Goal: Contribute content: Contribute content

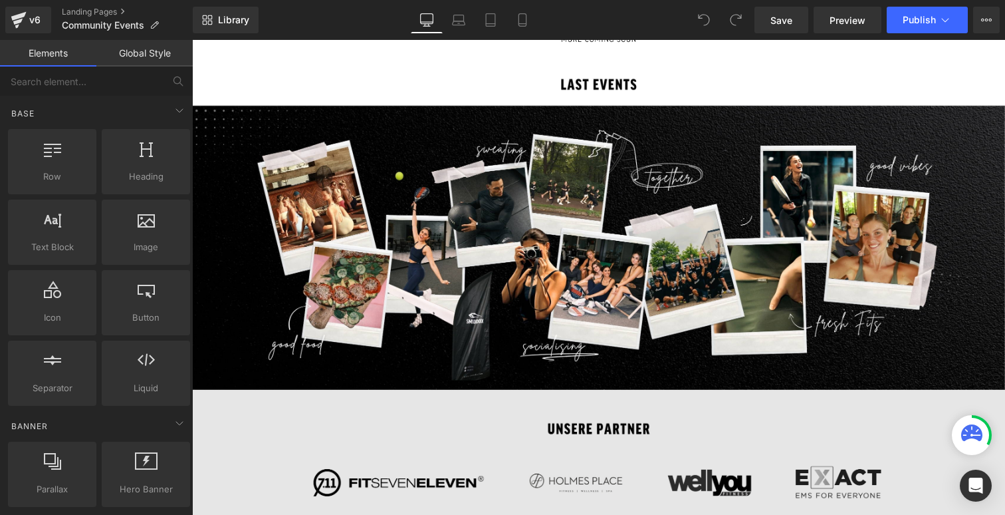
scroll to position [1057, 0]
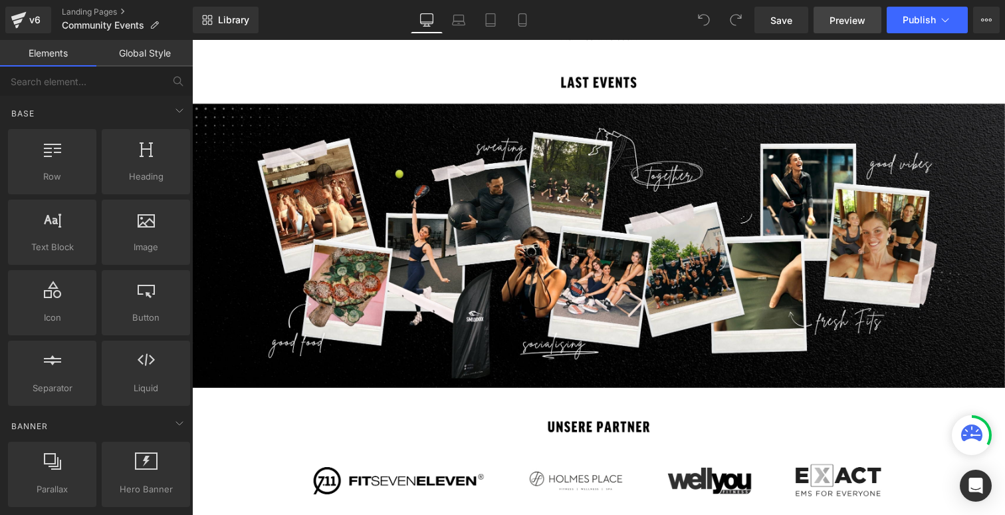
click at [860, 21] on span "Preview" at bounding box center [848, 20] width 36 height 14
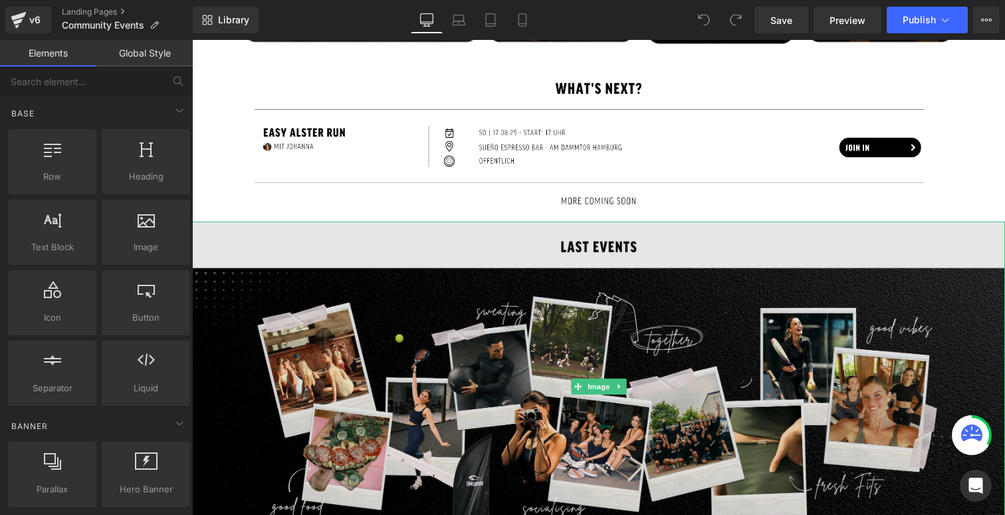
scroll to position [893, 0]
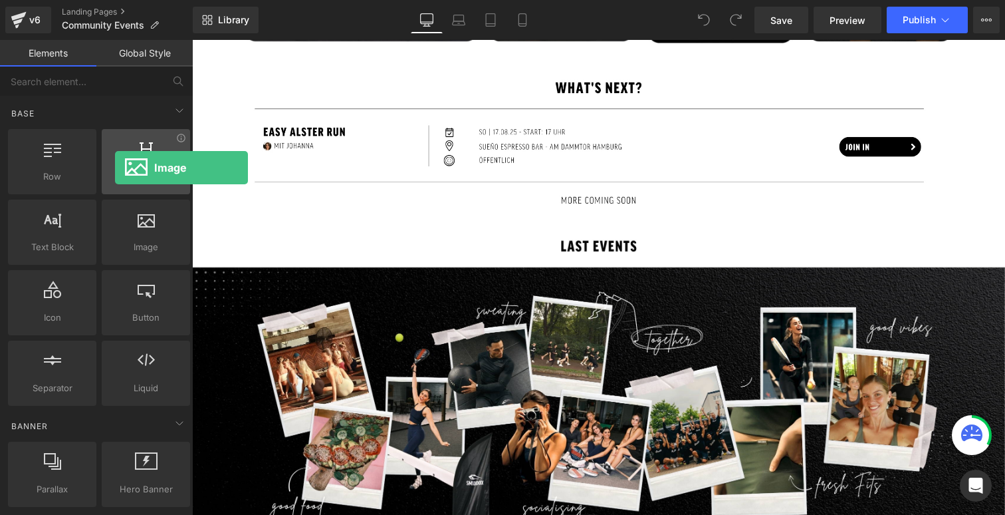
drag, startPoint x: 125, startPoint y: 252, endPoint x: 117, endPoint y: 168, distance: 84.1
click at [117, 168] on div "Row rows, columns, layouts, div Heading headings, titles, h1,h2,h3,h4,h5,h6 Tex…" at bounding box center [98, 267] width 187 height 282
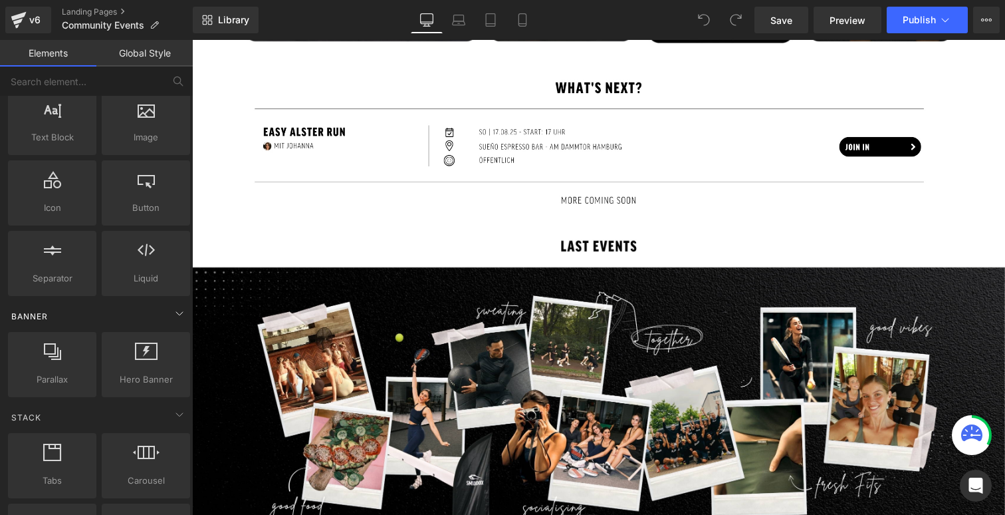
scroll to position [0, 0]
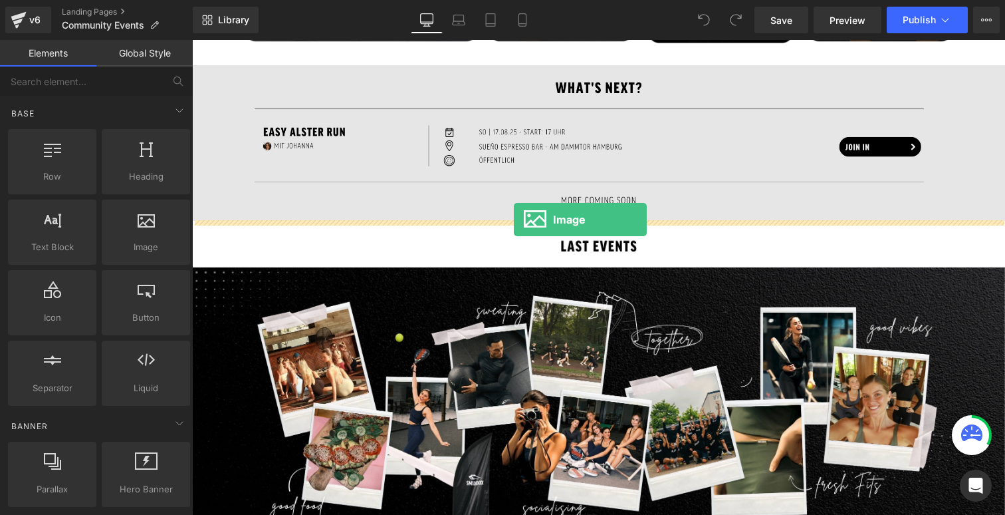
drag, startPoint x: 354, startPoint y: 284, endPoint x: 514, endPoint y: 219, distance: 172.7
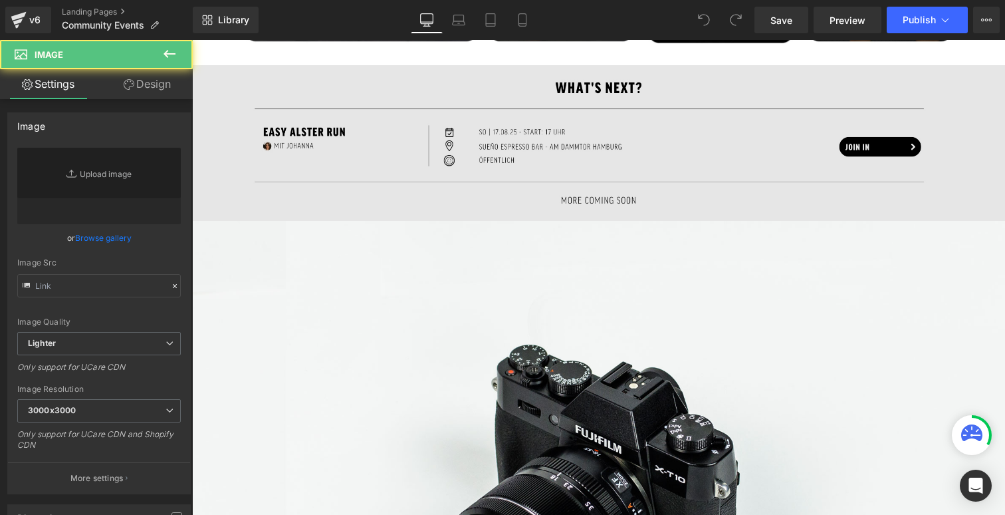
type input "//d1um8515vdn9kb.cloudfront.net/images/parallax.jpg"
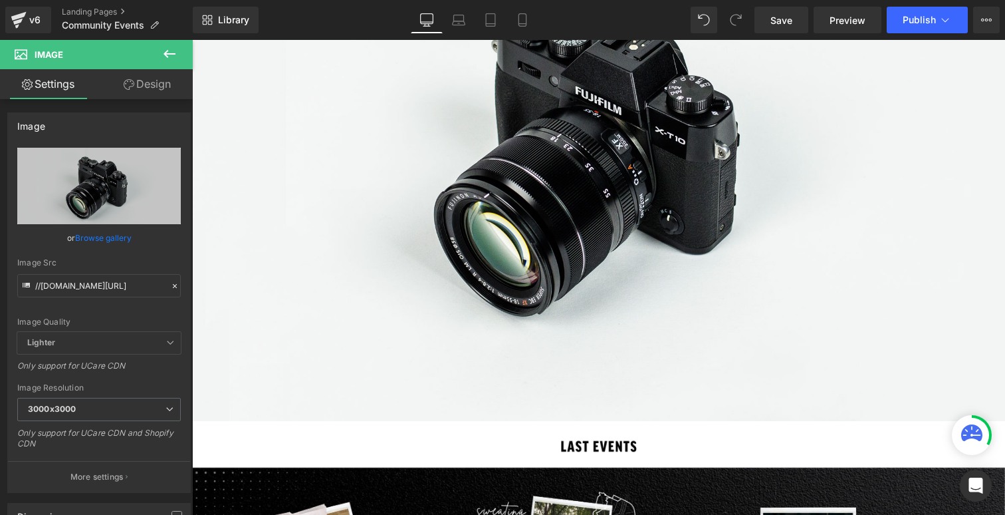
scroll to position [1224, 0]
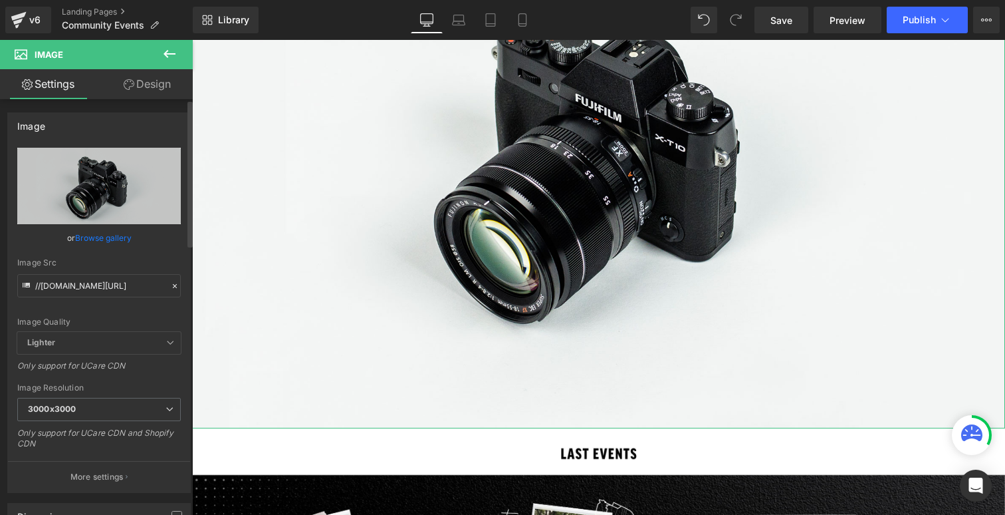
click at [110, 237] on link "Browse gallery" at bounding box center [103, 237] width 57 height 23
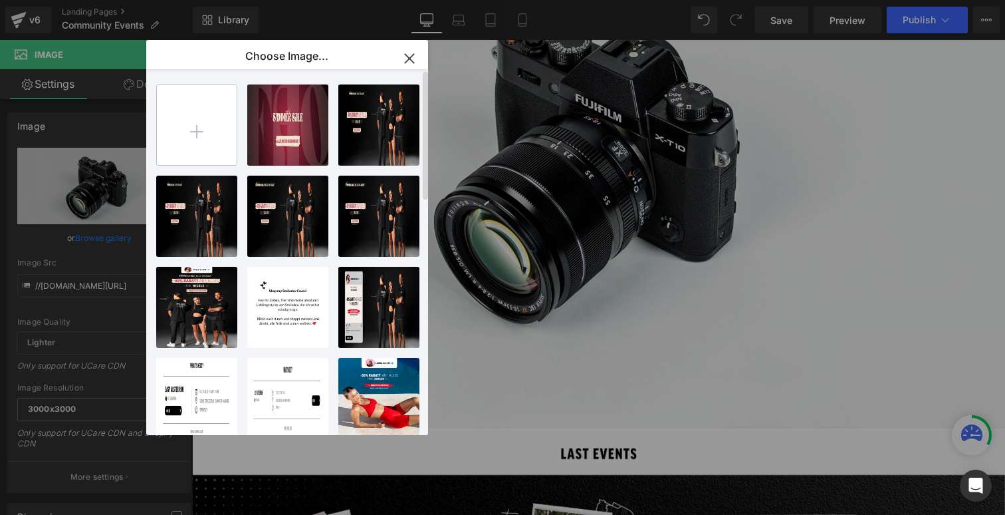
click at [211, 128] on input "file" at bounding box center [197, 125] width 80 height 80
type input "C:\fakepath\leggings-guide--community-page.jpg"
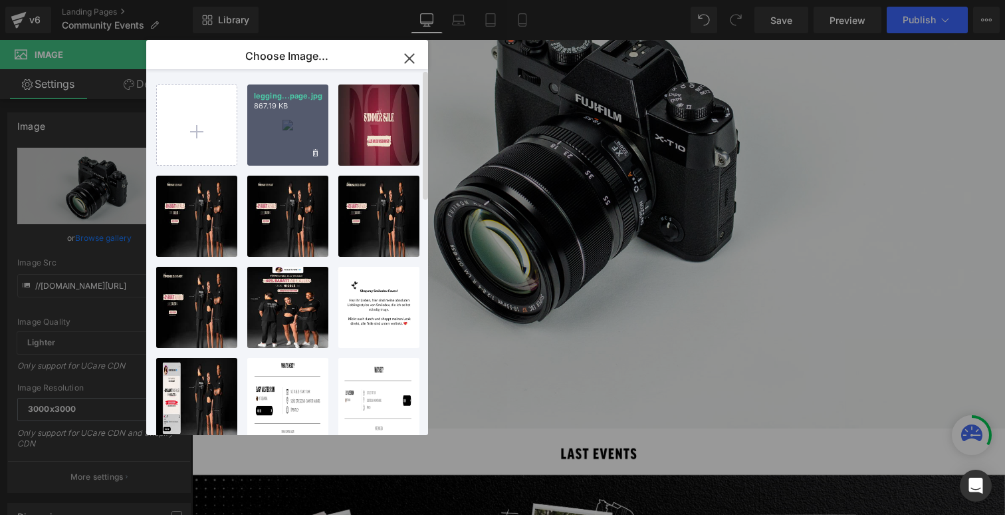
click at [294, 137] on div "legging...page.jpg 867.19 KB" at bounding box center [287, 124] width 81 height 81
type input "https://ucarecdn.com/82591277-8263-4cc7-8285-b8f778f015ff/-/format/auto/-/previ…"
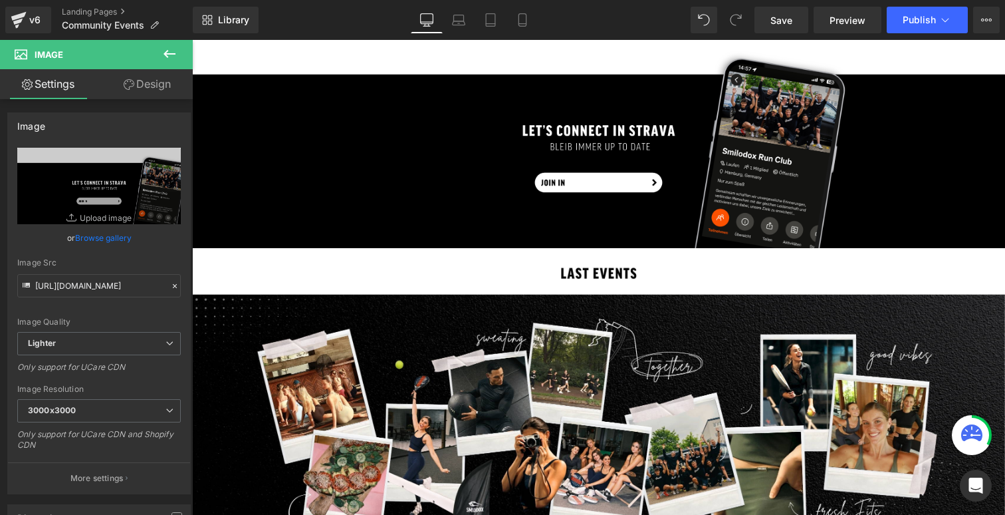
scroll to position [1098, 0]
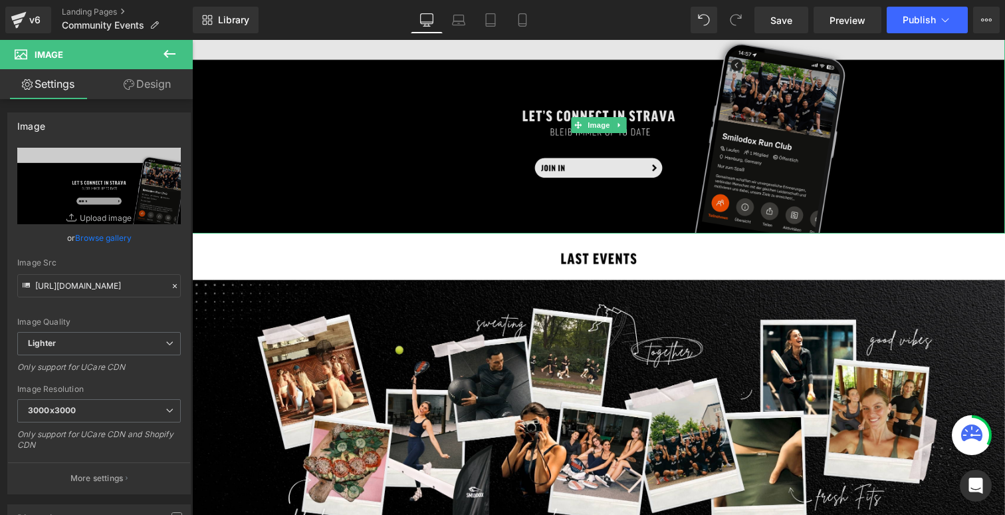
click at [850, 147] on img at bounding box center [598, 125] width 813 height 217
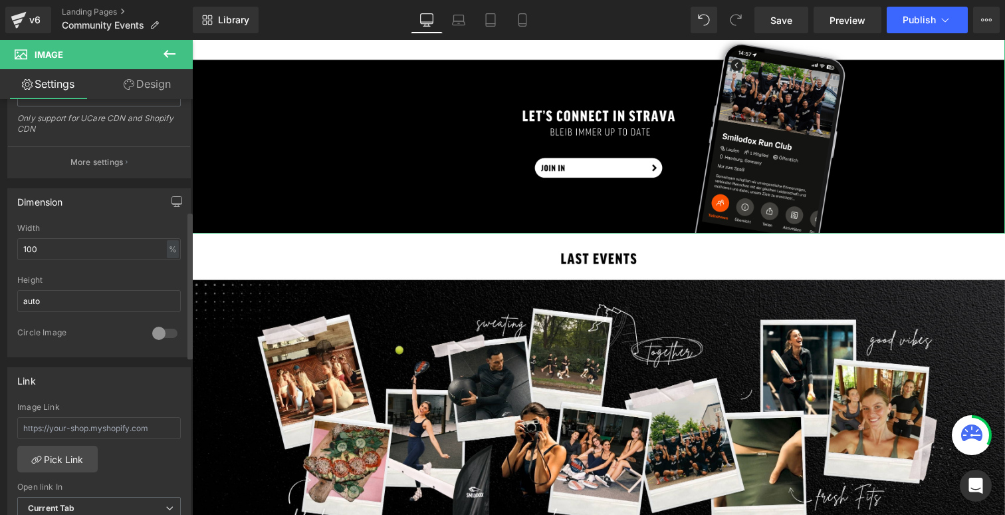
scroll to position [0, 0]
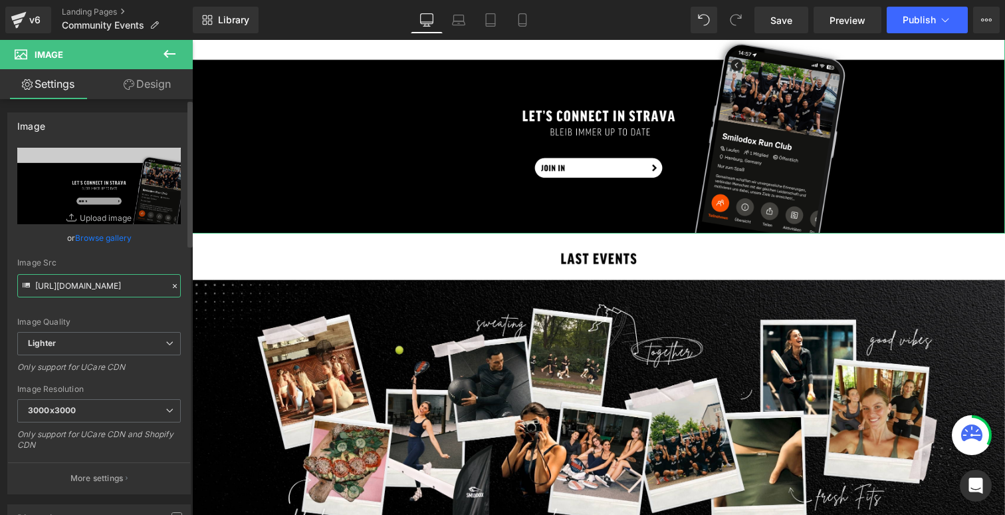
click at [102, 285] on input "https://ucarecdn.com/82591277-8263-4cc7-8285-b8f778f015ff/-/format/auto/-/previ…" at bounding box center [99, 285] width 164 height 23
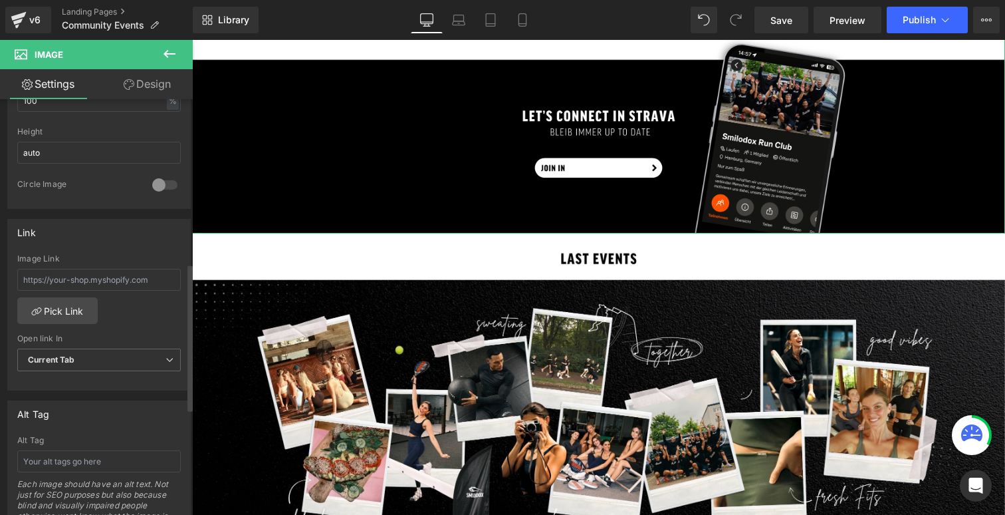
scroll to position [467, 0]
click at [121, 281] on input "text" at bounding box center [99, 276] width 164 height 22
click at [74, 271] on input "text" at bounding box center [99, 276] width 164 height 22
paste input "https://www.strava.com/clubs/1677234"
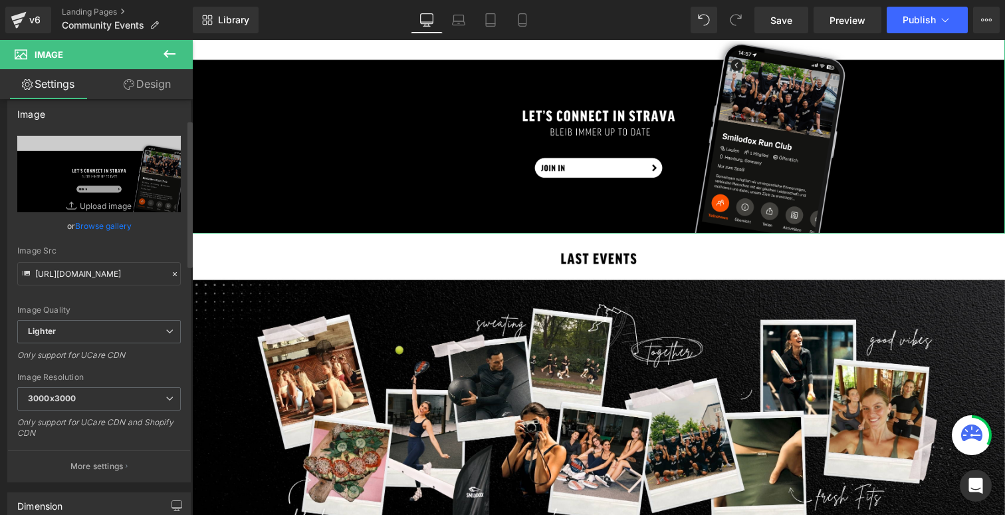
scroll to position [0, 0]
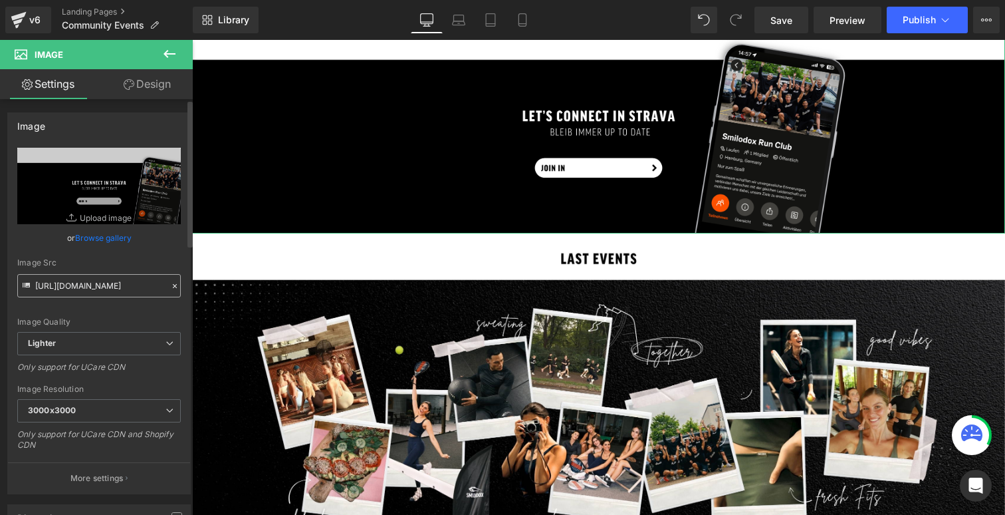
type input "https://www.strava.com/clubs/1677234"
click at [113, 289] on input "https://ucarecdn.com/82591277-8263-4cc7-8285-b8f778f015ff/-/format/auto/-/previ…" at bounding box center [99, 285] width 164 height 23
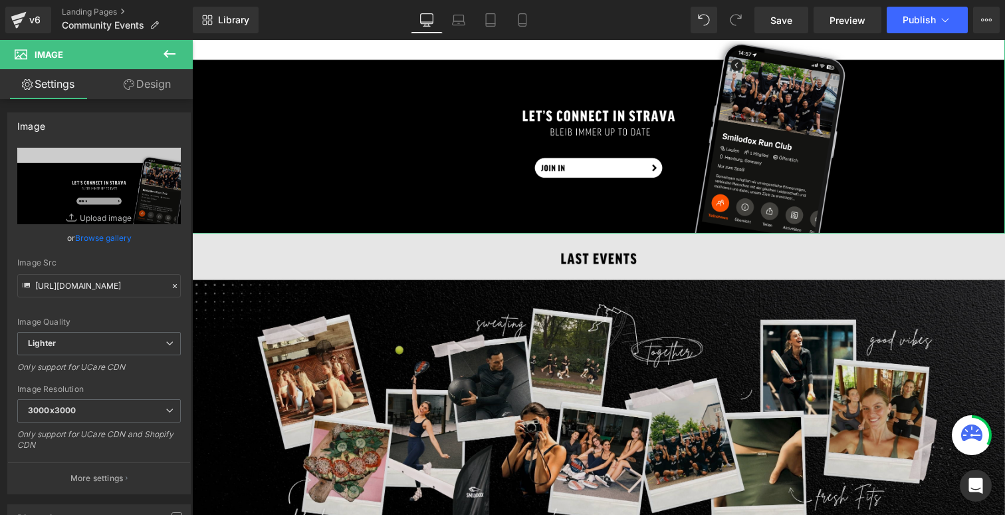
click at [271, 356] on img at bounding box center [598, 398] width 813 height 330
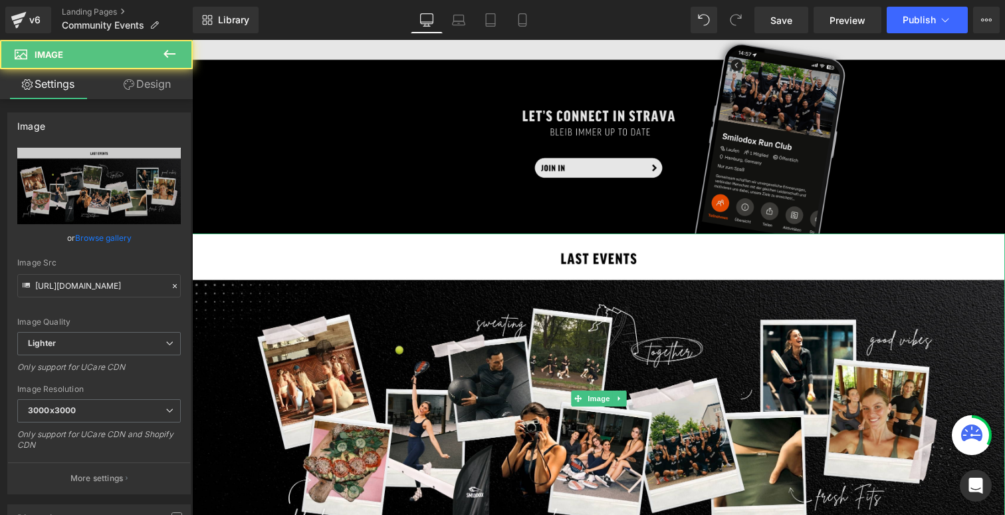
click at [326, 190] on img at bounding box center [598, 125] width 813 height 217
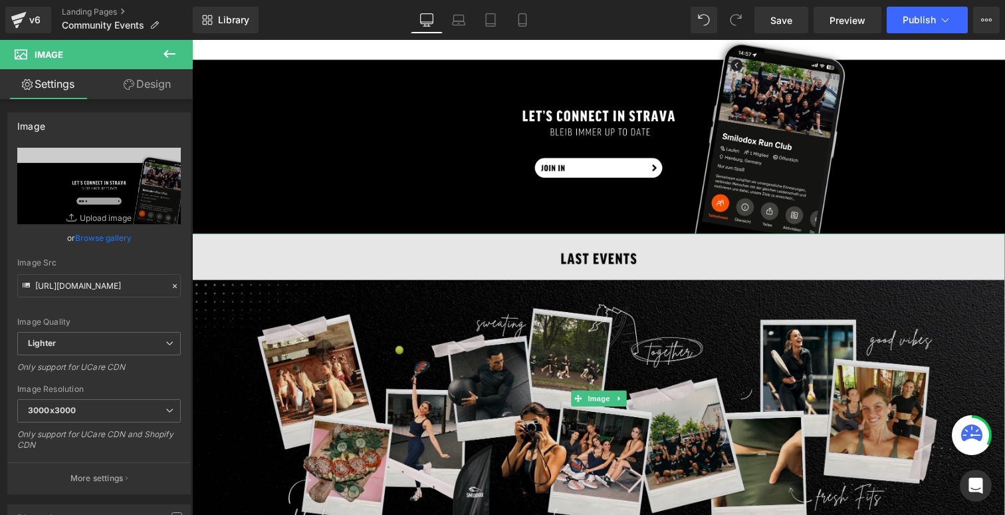
click at [298, 392] on img at bounding box center [598, 398] width 813 height 330
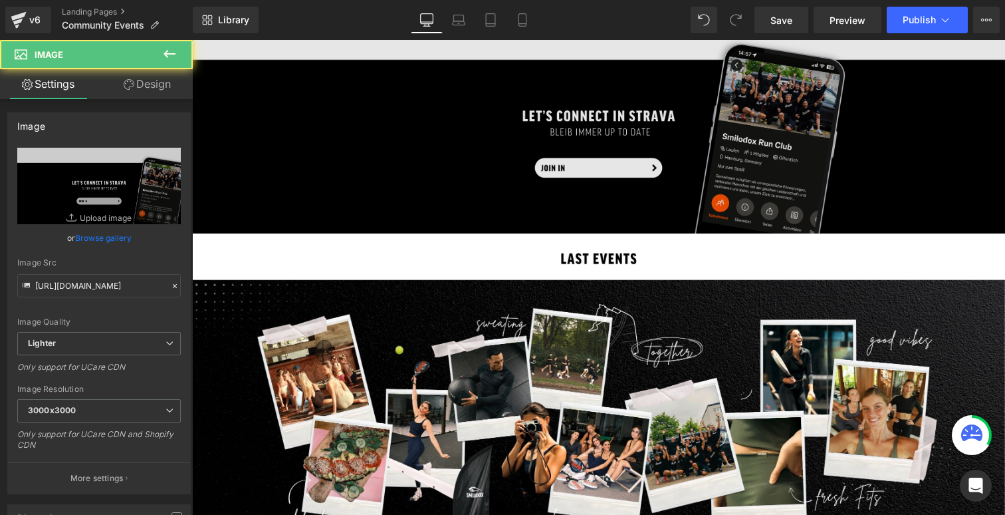
click at [346, 112] on img at bounding box center [598, 125] width 813 height 217
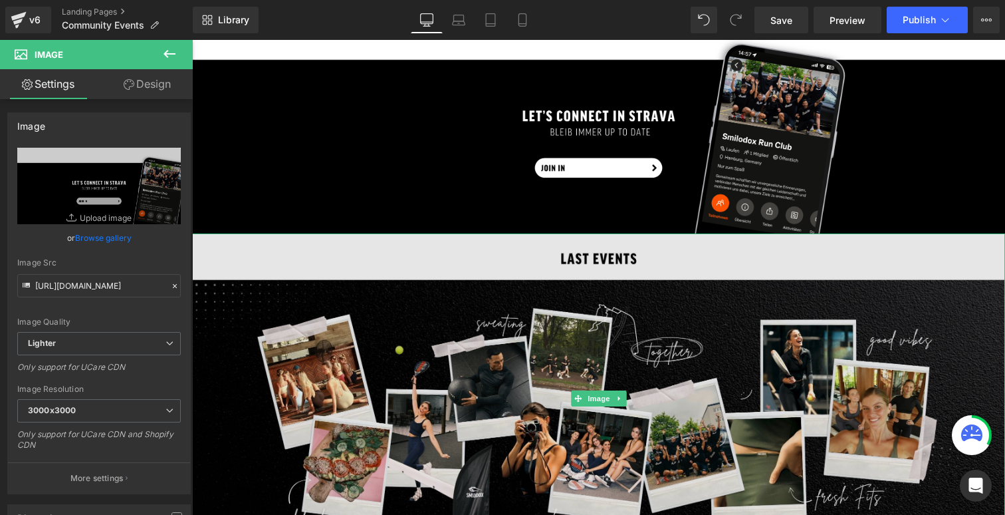
click at [328, 318] on img at bounding box center [598, 398] width 813 height 330
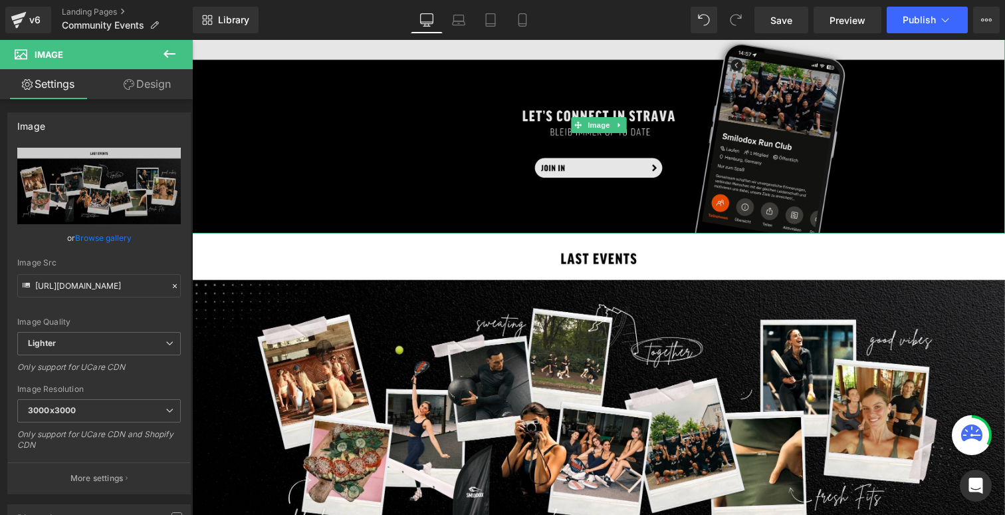
click at [373, 206] on img at bounding box center [598, 125] width 813 height 217
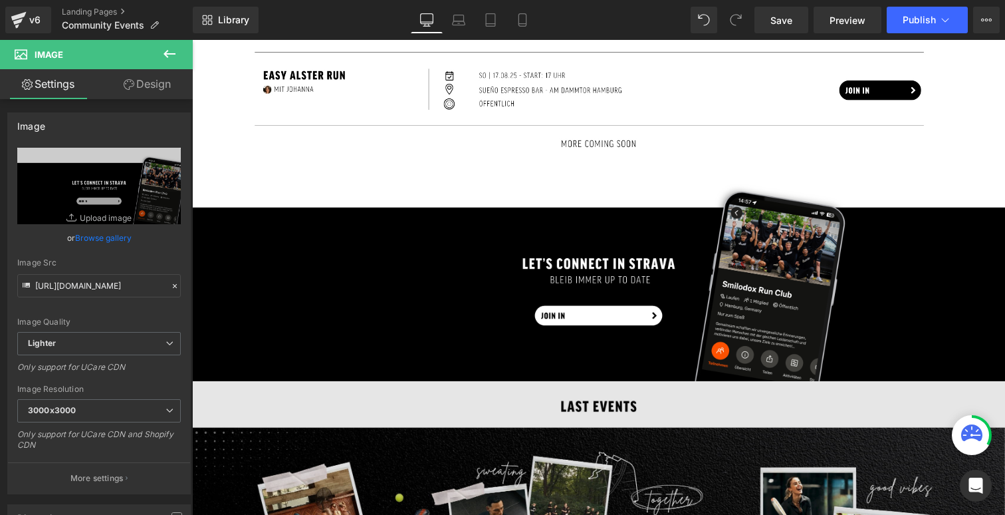
scroll to position [942, 0]
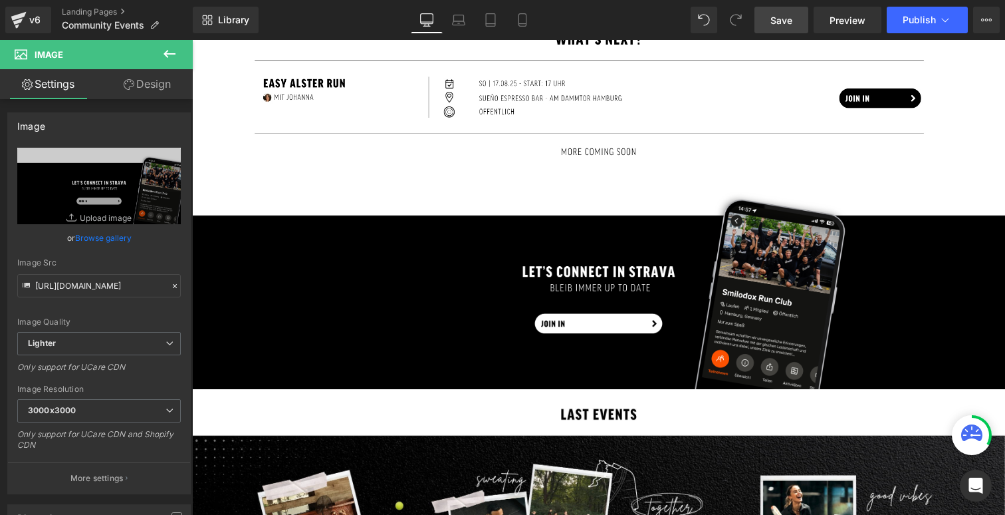
click at [788, 18] on span "Save" at bounding box center [781, 20] width 22 height 14
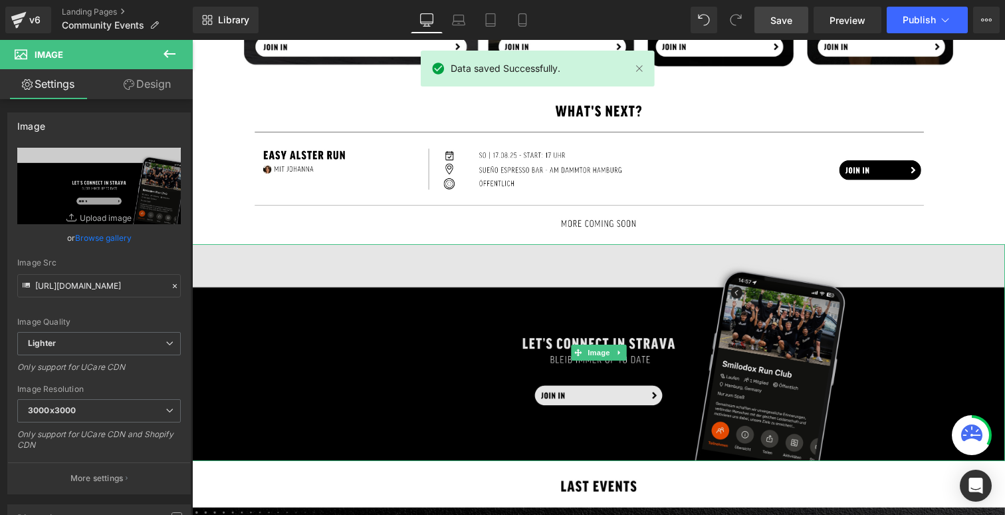
scroll to position [866, 0]
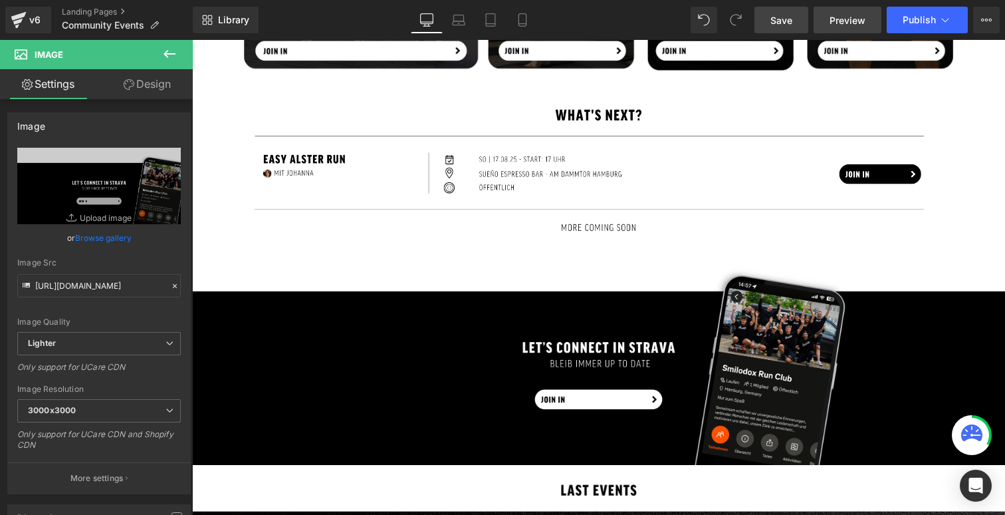
click at [839, 23] on span "Preview" at bounding box center [848, 20] width 36 height 14
click at [74, 11] on link "Landing Pages" at bounding box center [127, 12] width 131 height 11
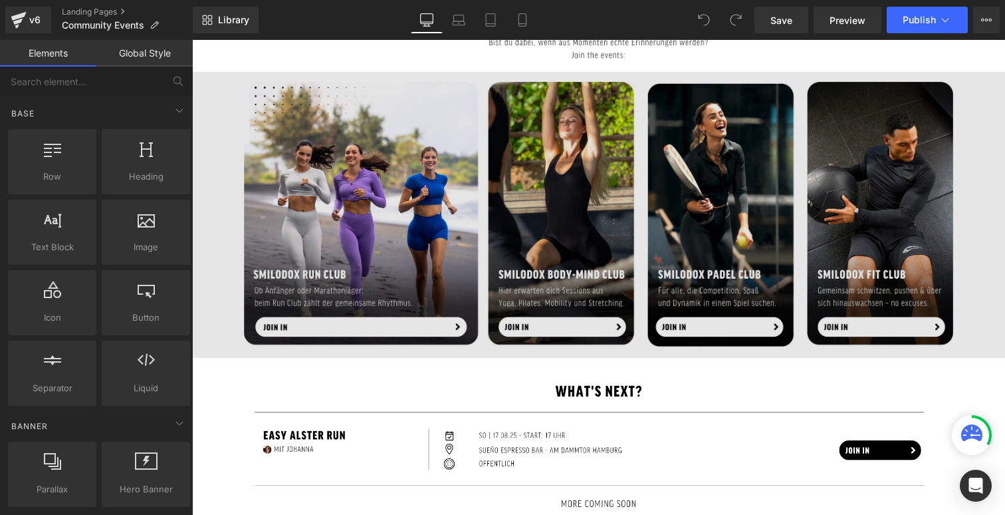
scroll to position [596, 0]
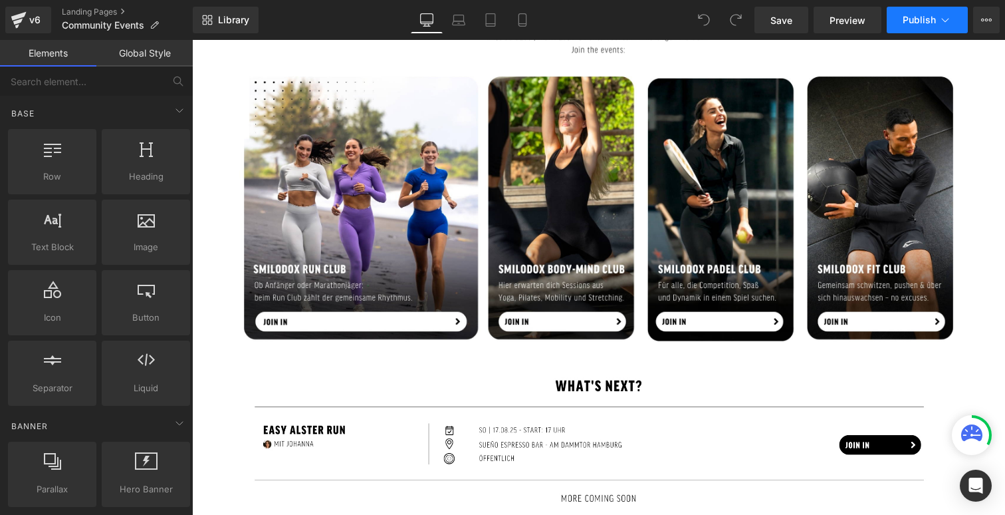
click at [923, 25] on span "Publish" at bounding box center [919, 20] width 33 height 11
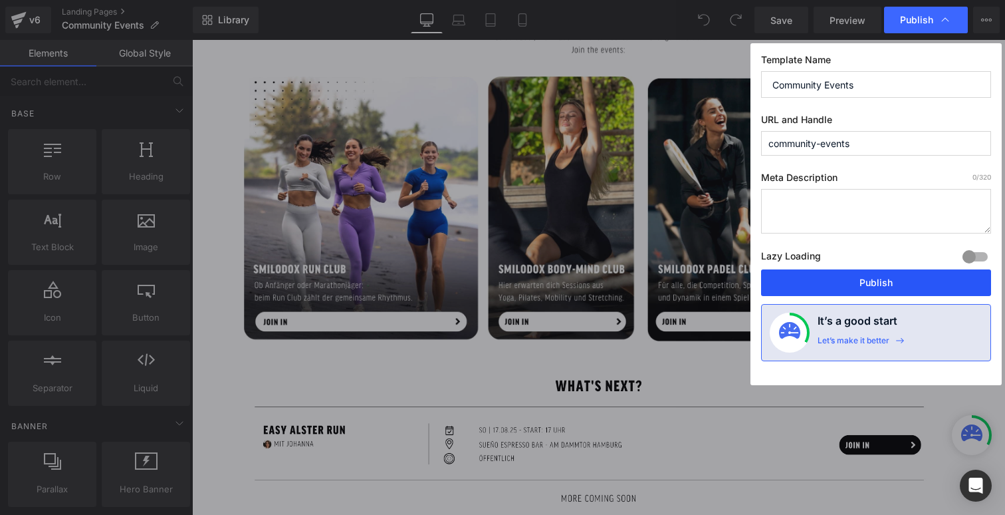
click at [799, 284] on button "Publish" at bounding box center [876, 282] width 230 height 27
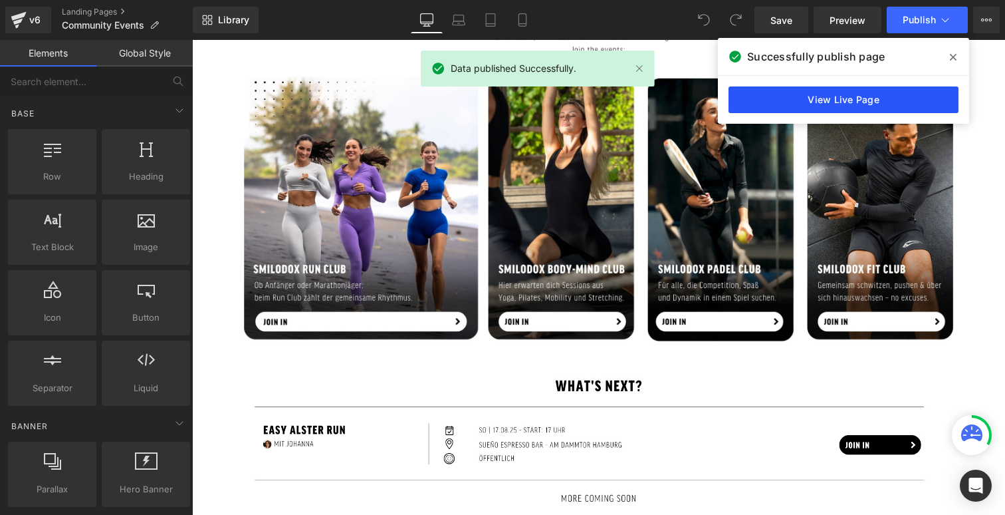
click at [878, 95] on link "View Live Page" at bounding box center [844, 99] width 230 height 27
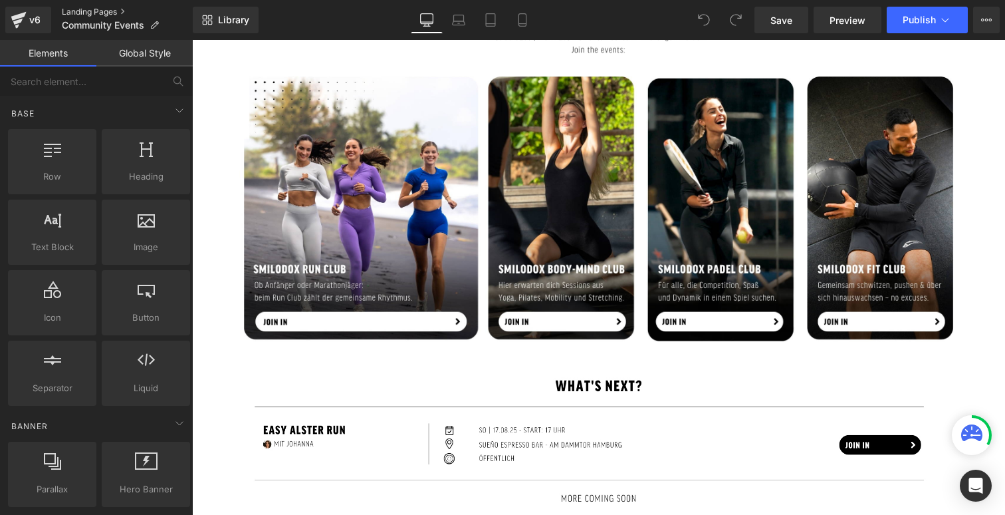
click at [82, 11] on link "Landing Pages" at bounding box center [127, 12] width 131 height 11
